Goal: Task Accomplishment & Management: Use online tool/utility

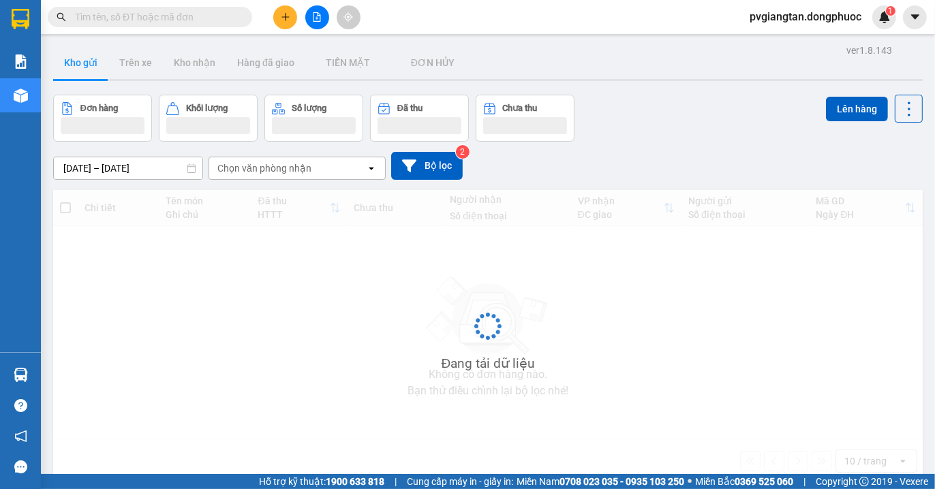
click at [289, 14] on icon "plus" at bounding box center [286, 17] width 10 height 10
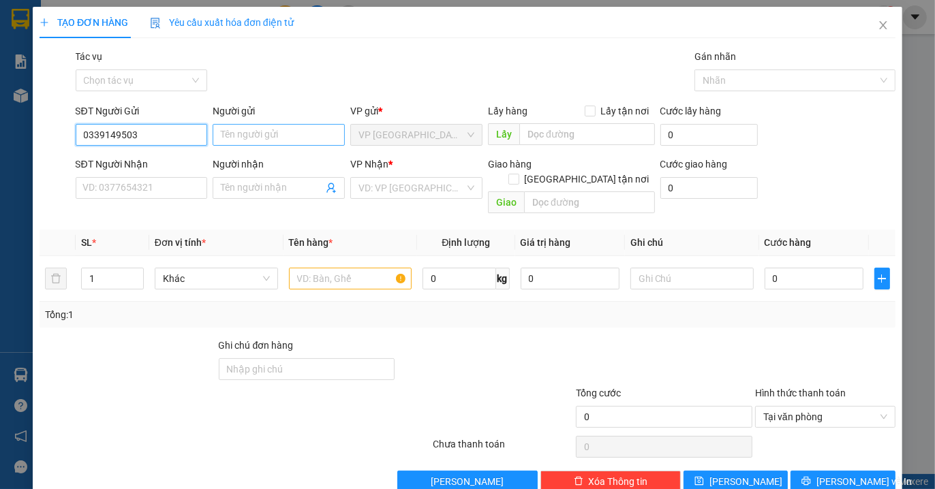
type input "0339149503"
click at [316, 138] on input "Người gửi" at bounding box center [279, 135] width 132 height 22
type input "D"
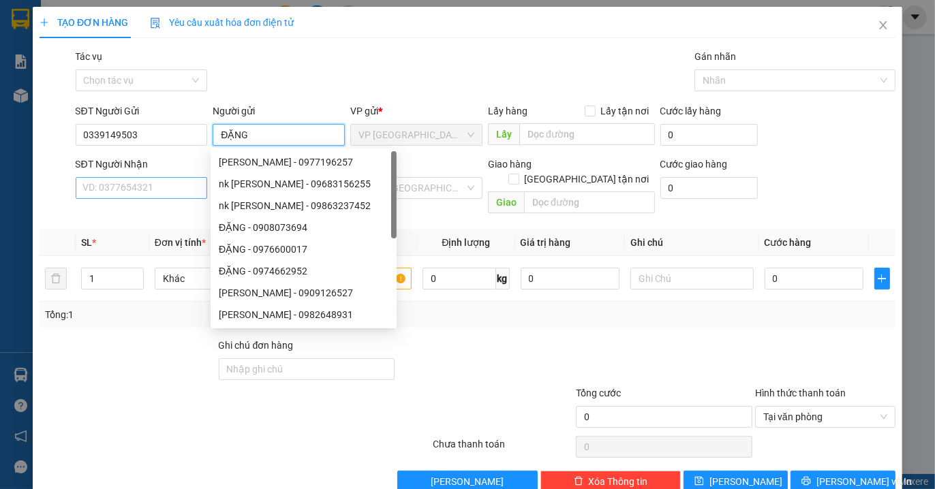
type input "ĐẶNG"
click at [126, 183] on input "SĐT Người Nhận" at bounding box center [142, 188] width 132 height 22
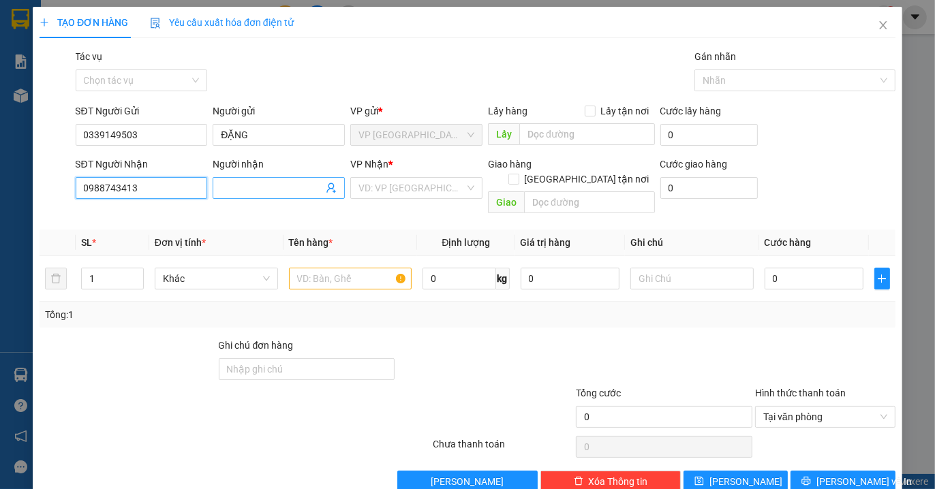
type input "0988743413"
click at [263, 193] on input "Người nhận" at bounding box center [272, 188] width 102 height 15
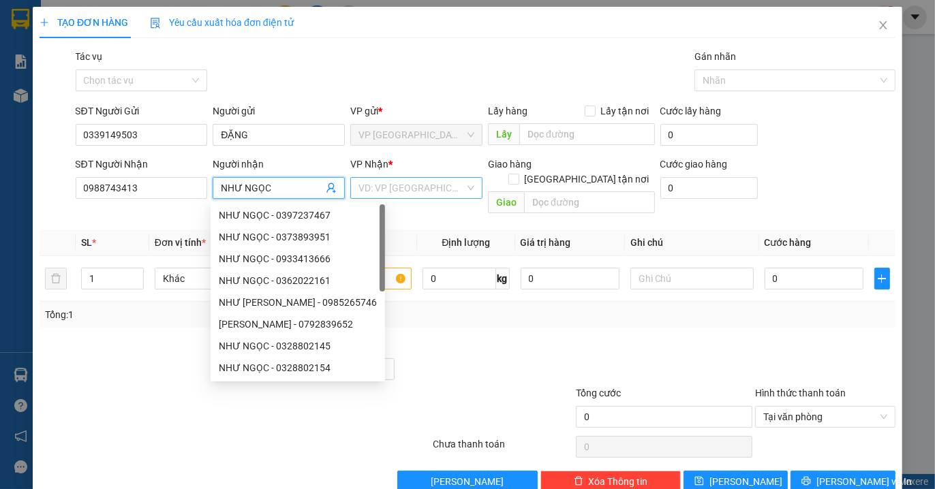
type input "NHƯ NGỌC"
click at [429, 187] on input "search" at bounding box center [411, 188] width 106 height 20
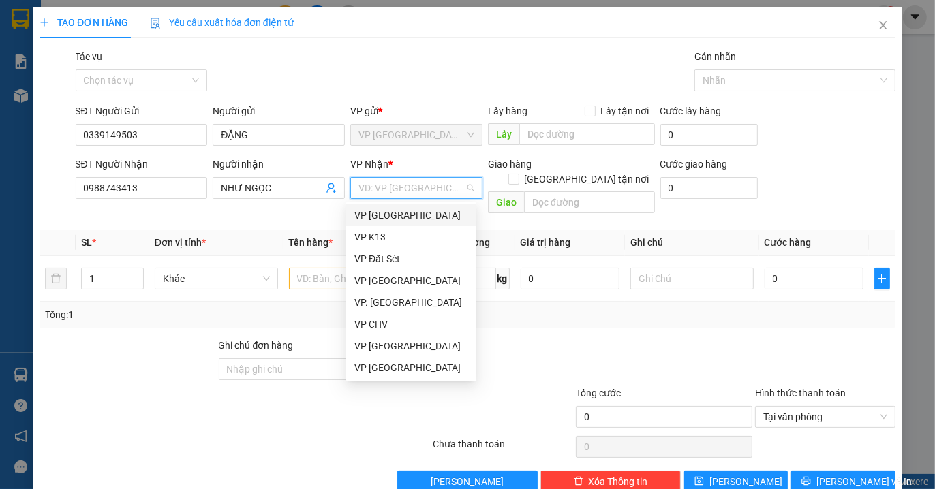
click at [419, 206] on div "VP [GEOGRAPHIC_DATA]" at bounding box center [411, 215] width 130 height 22
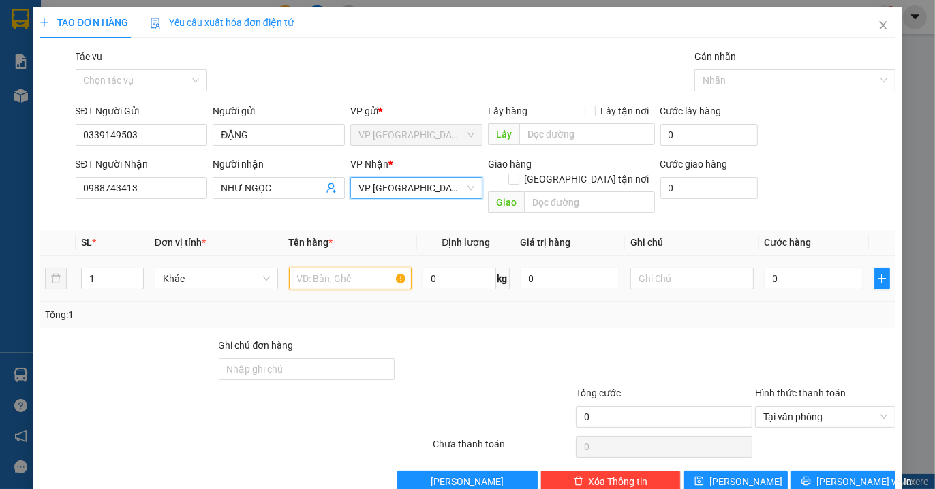
click at [349, 273] on input "text" at bounding box center [350, 279] width 123 height 22
type input "D"
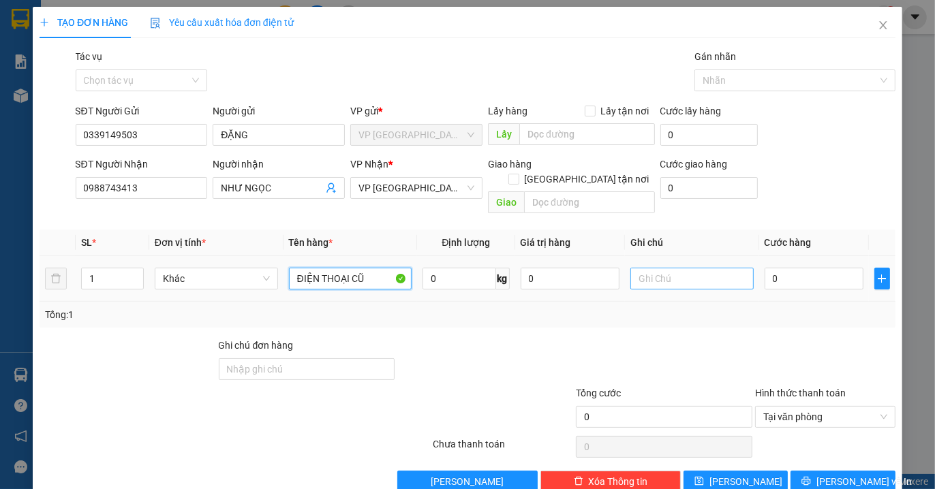
type input "ĐIỆN THOẠI CŨ"
click at [691, 269] on input "text" at bounding box center [691, 279] width 123 height 22
type input "HKĐ"
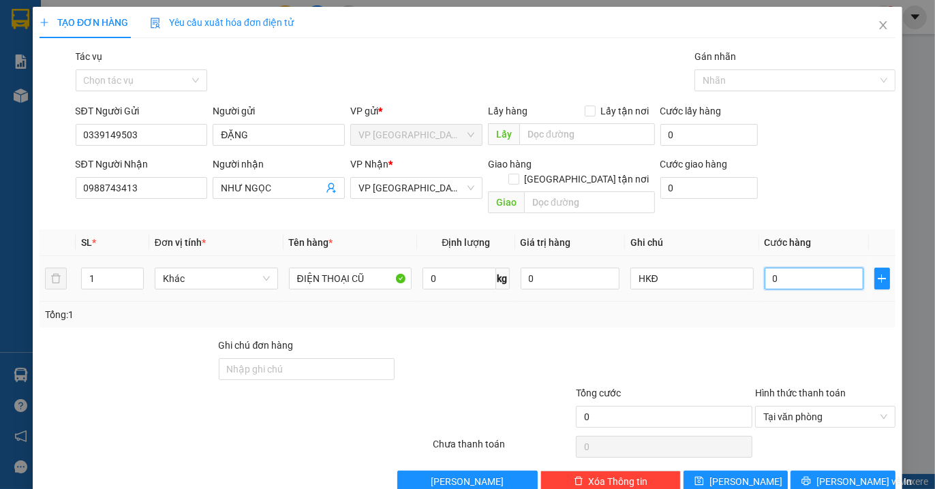
click at [801, 268] on input "0" at bounding box center [813, 279] width 99 height 22
type input "4"
type input "40"
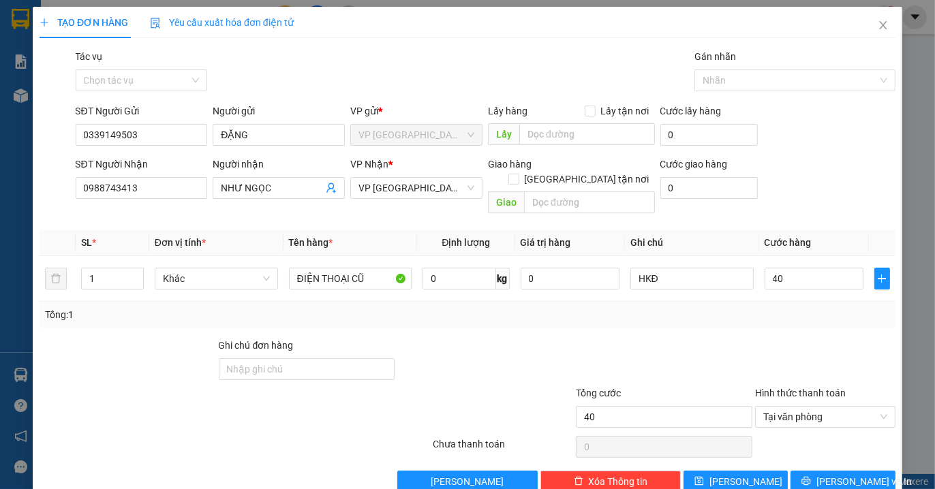
type input "40.000"
click at [773, 316] on div "Transit Pickup Surcharge Ids Transit Deliver Surcharge Ids Transit Deliver Surc…" at bounding box center [468, 271] width 856 height 444
click at [827, 474] on span "[PERSON_NAME] và In" at bounding box center [863, 481] width 95 height 15
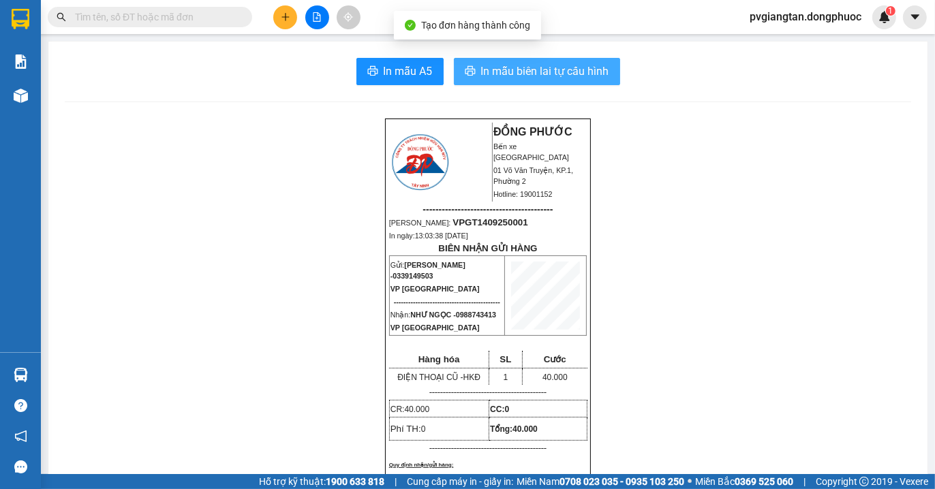
click at [481, 69] on span "In mẫu biên lai tự cấu hình" at bounding box center [545, 71] width 128 height 17
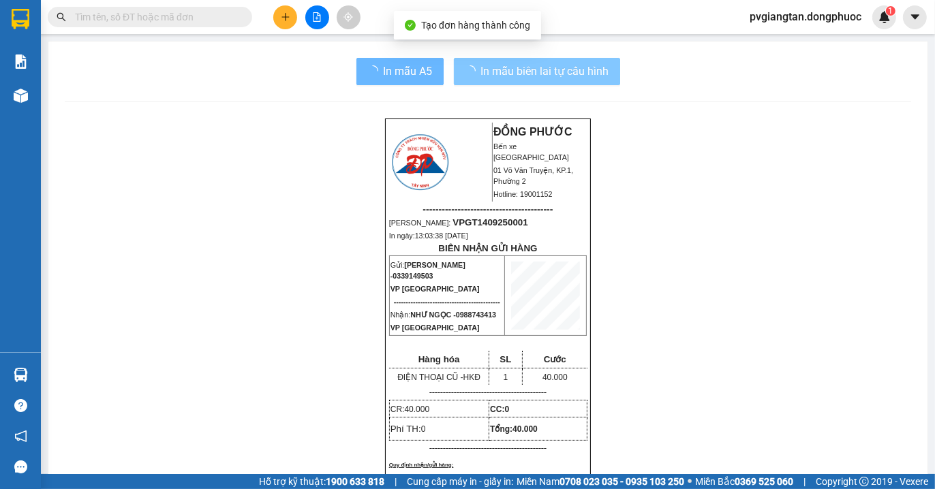
scroll to position [89, 0]
